Goal: Transaction & Acquisition: Download file/media

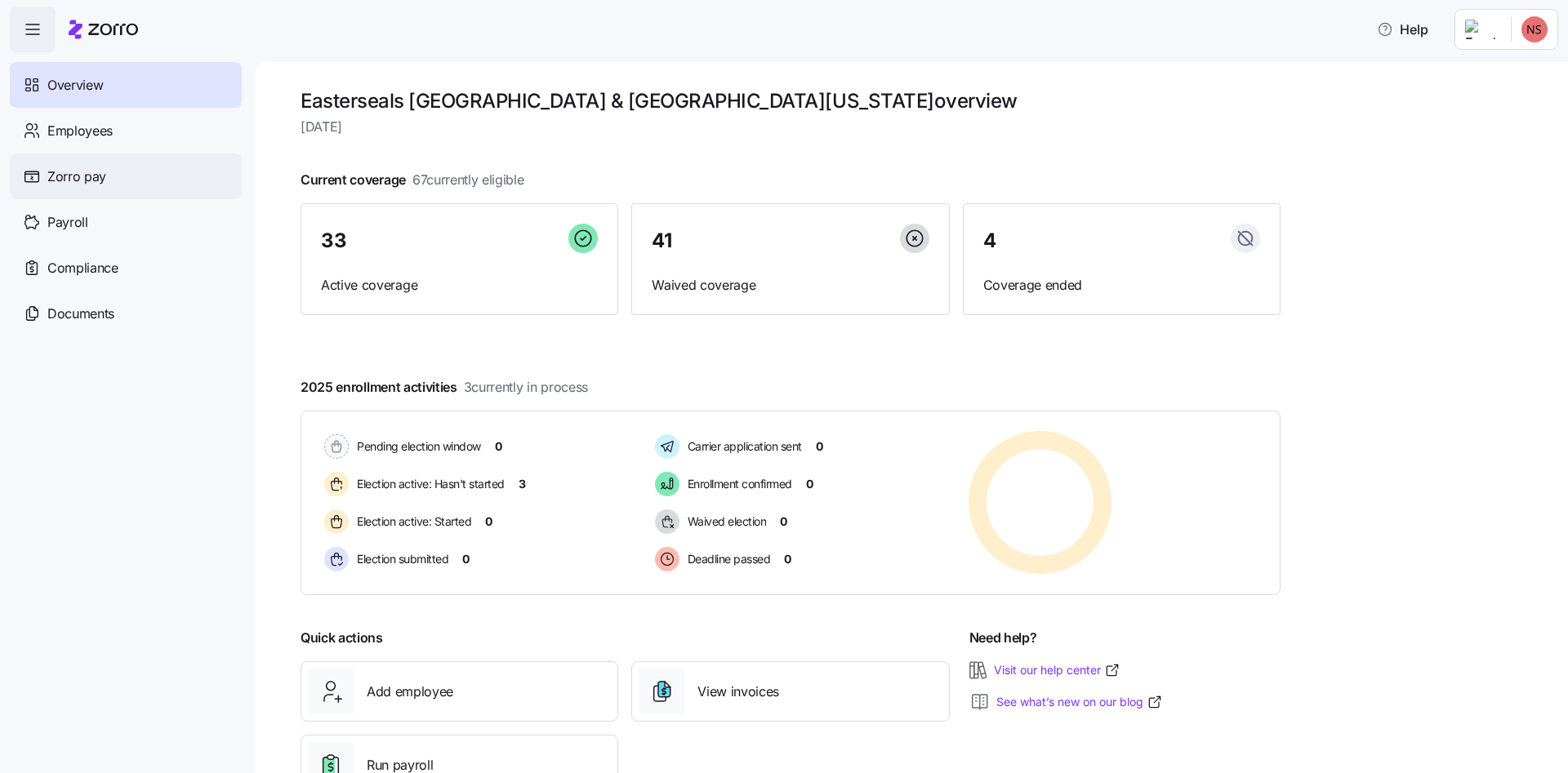
click at [89, 183] on span "Zorro pay" at bounding box center [77, 177] width 59 height 20
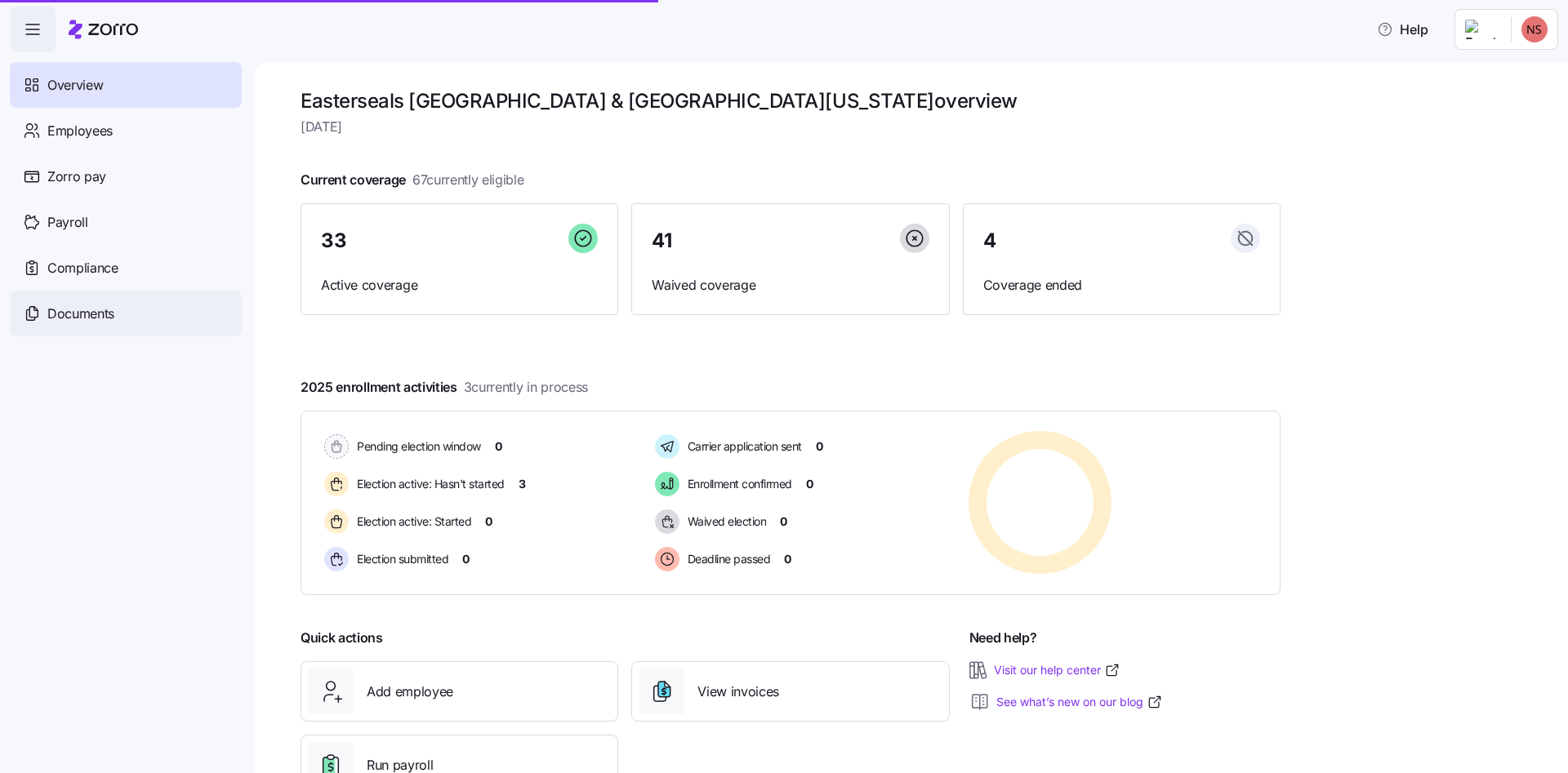
click at [128, 307] on div "Documents" at bounding box center [126, 313] width 232 height 46
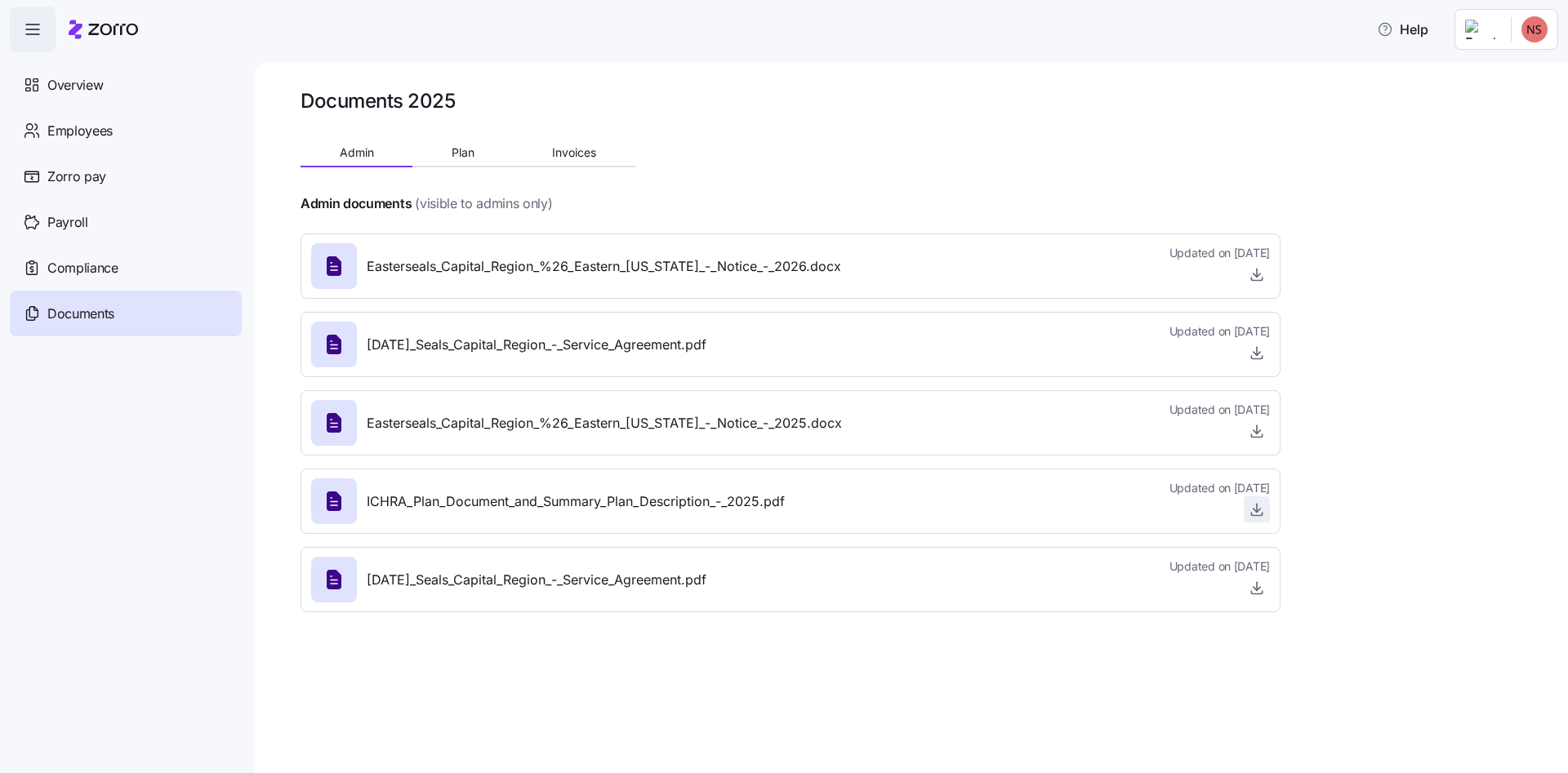
click at [1268, 509] on span "button" at bounding box center [1256, 509] width 24 height 24
click at [116, 73] on div "Overview" at bounding box center [126, 84] width 232 height 46
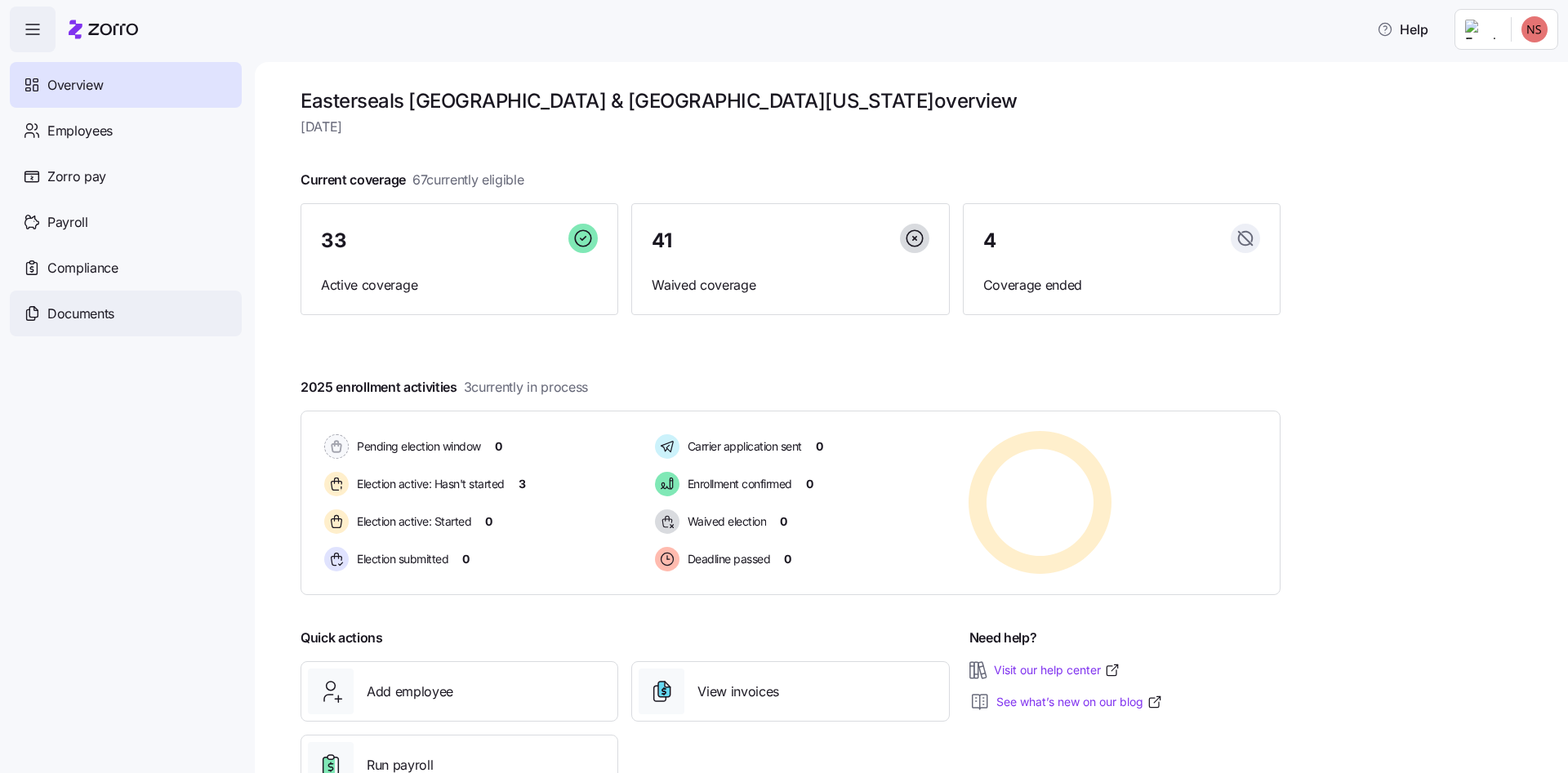
click at [105, 310] on span "Documents" at bounding box center [81, 314] width 67 height 20
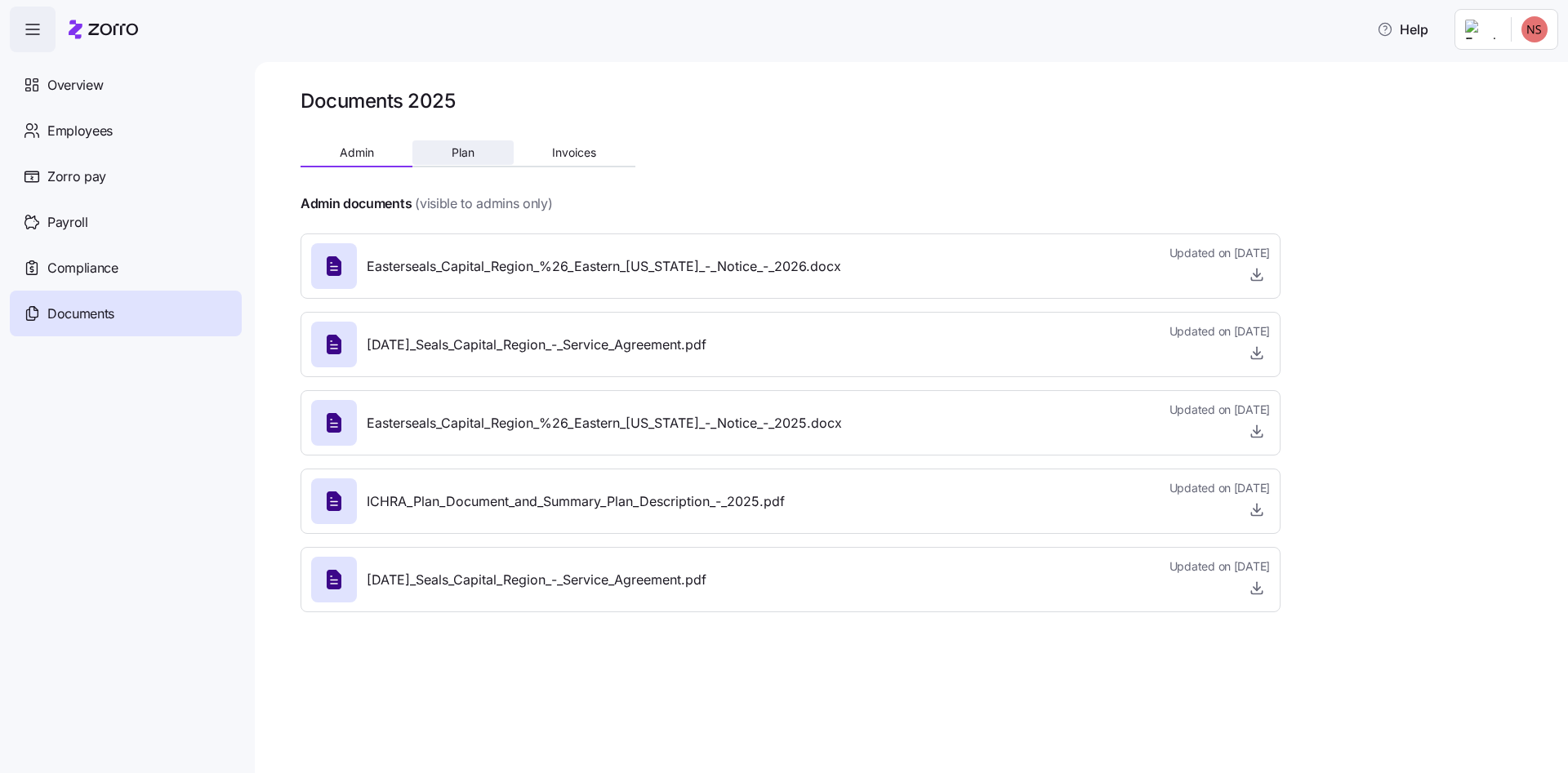
drag, startPoint x: 471, startPoint y: 156, endPoint x: 627, endPoint y: 158, distance: 156.0
click at [472, 156] on span "Plan" at bounding box center [462, 152] width 22 height 12
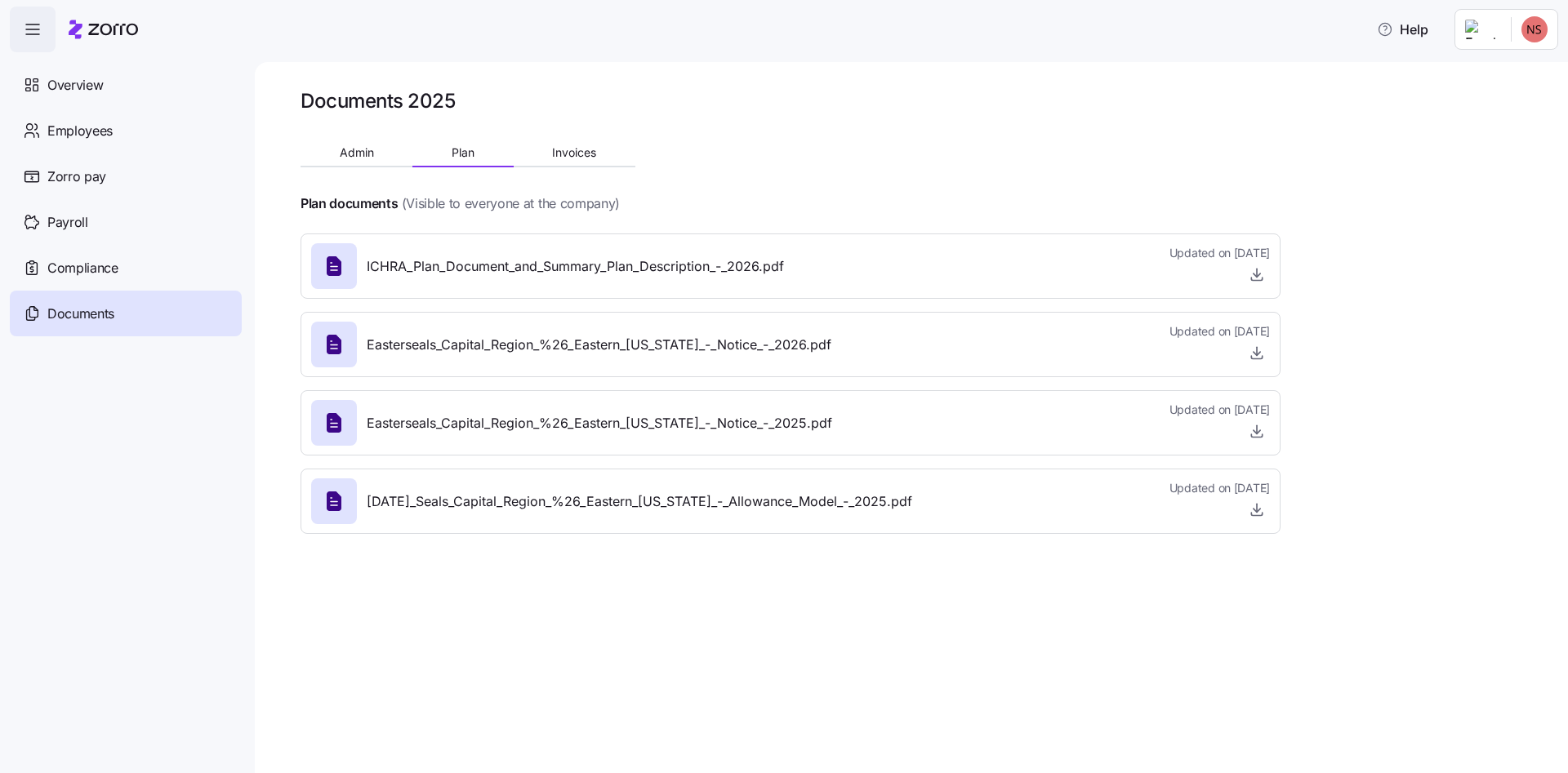
click at [1261, 515] on icon "button" at bounding box center [1256, 510] width 17 height 17
